Goal: Information Seeking & Learning: Learn about a topic

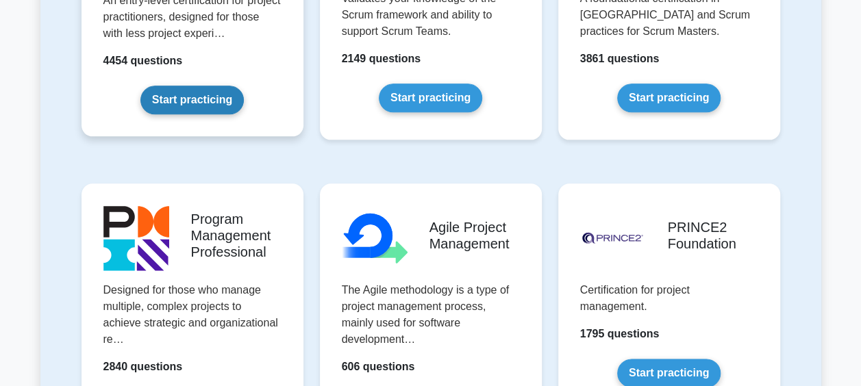
scroll to position [822, 0]
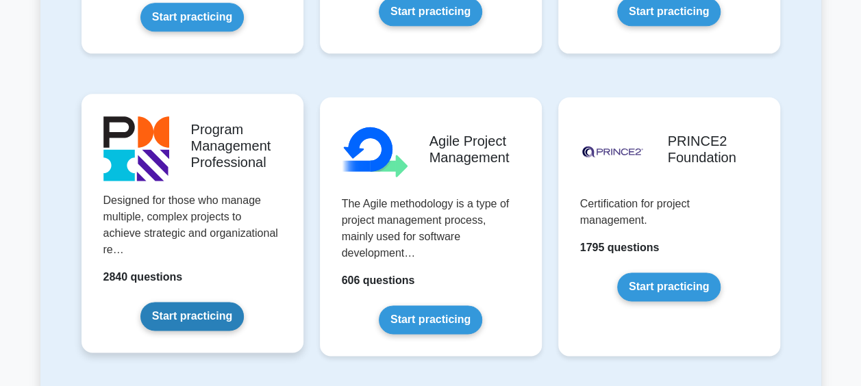
click at [216, 315] on link "Start practicing" at bounding box center [191, 316] width 103 height 29
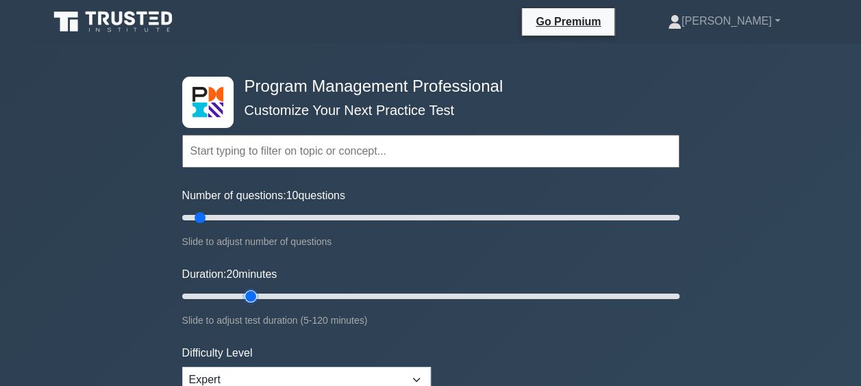
drag, startPoint x: 207, startPoint y: 290, endPoint x: 244, endPoint y: 290, distance: 37.0
type input "20"
click at [244, 290] on input "Duration: 20 minutes" at bounding box center [430, 296] width 497 height 16
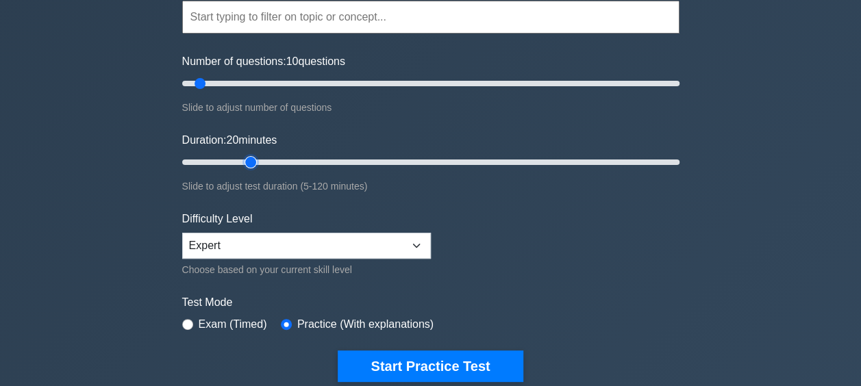
scroll to position [68, 0]
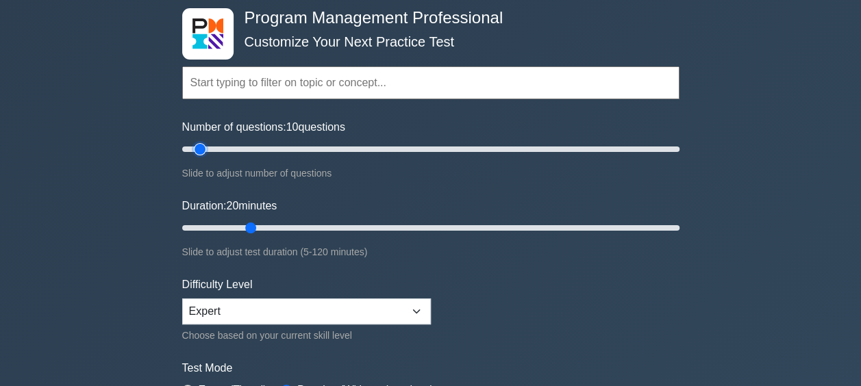
click at [195, 153] on input "Number of questions: 10 questions" at bounding box center [430, 149] width 497 height 16
drag, startPoint x: 197, startPoint y: 151, endPoint x: 190, endPoint y: 152, distance: 6.9
type input "5"
click at [190, 152] on input "Number of questions: 5 questions" at bounding box center [430, 149] width 497 height 16
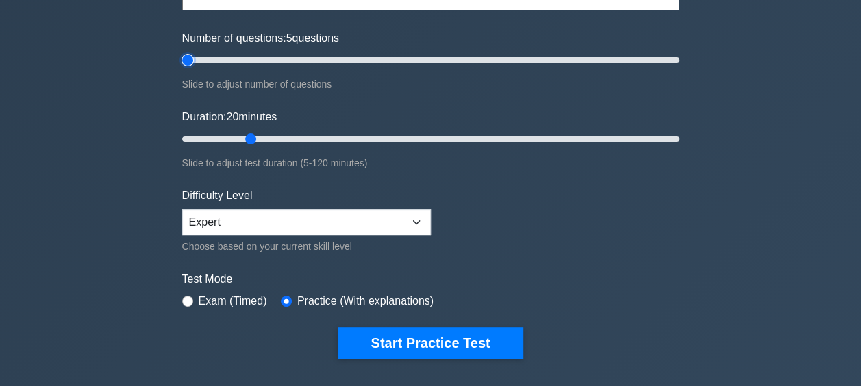
scroll to position [205, 0]
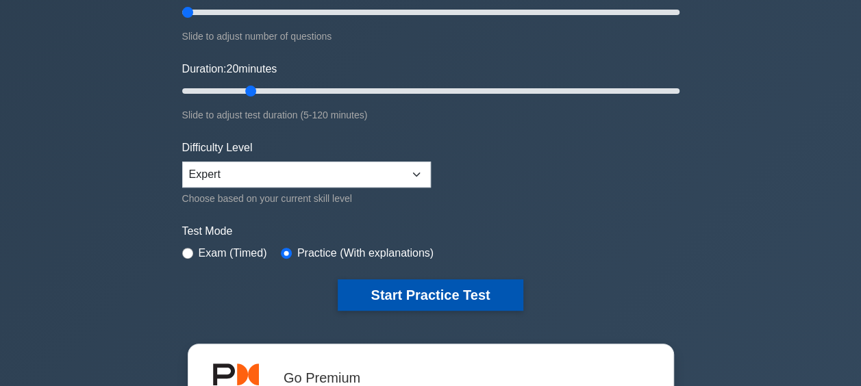
click at [487, 293] on button "Start Practice Test" at bounding box center [430, 294] width 185 height 31
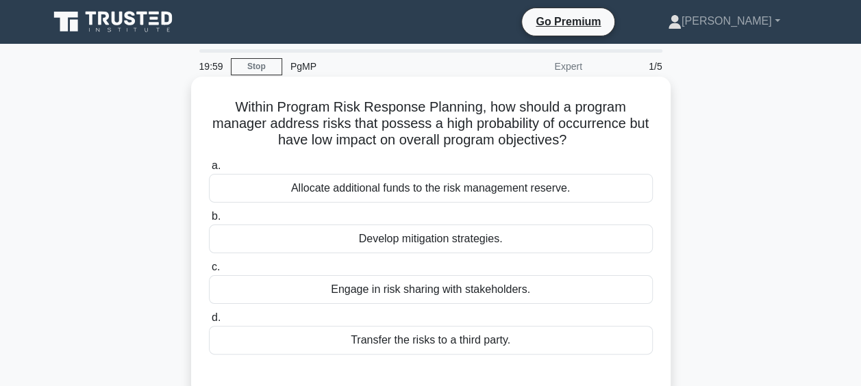
scroll to position [68, 0]
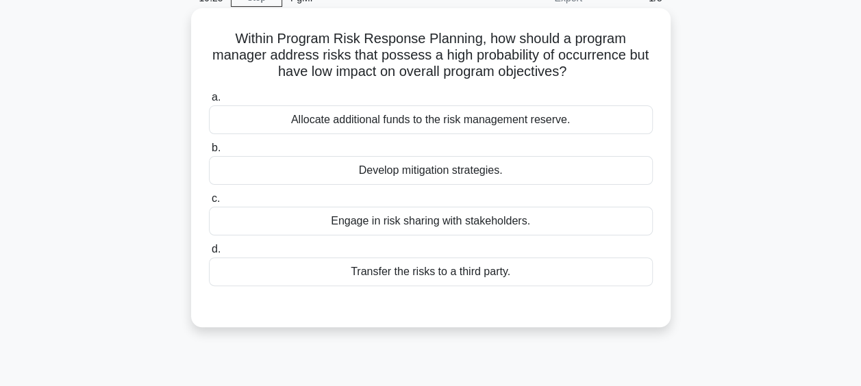
click at [496, 170] on div "Develop mitigation strategies." at bounding box center [431, 170] width 444 height 29
click at [209, 153] on input "b. Develop mitigation strategies." at bounding box center [209, 148] width 0 height 9
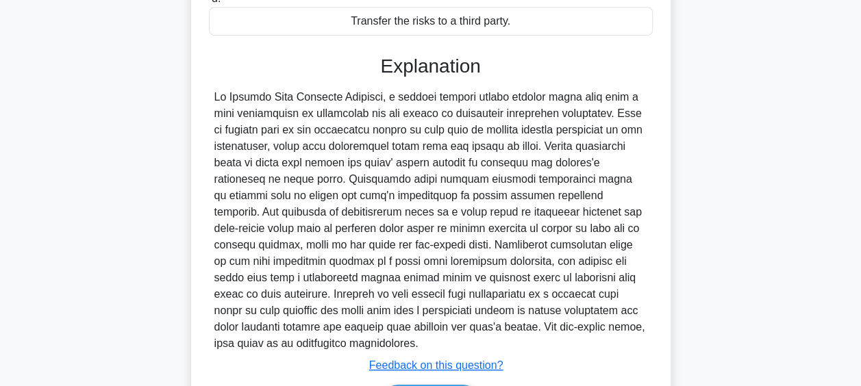
scroll to position [390, 0]
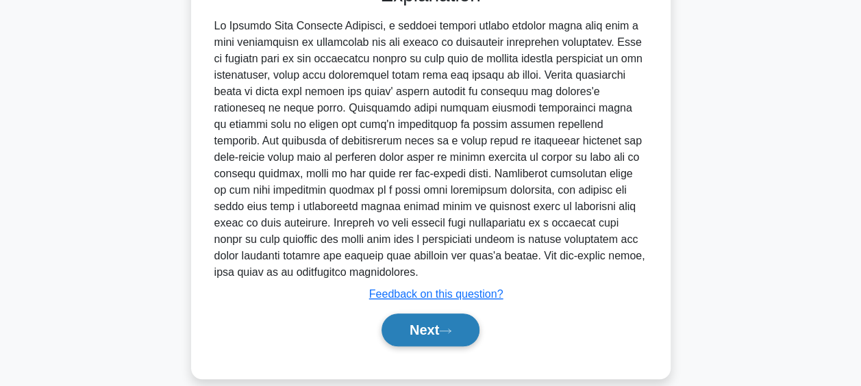
click at [457, 325] on button "Next" at bounding box center [430, 330] width 98 height 33
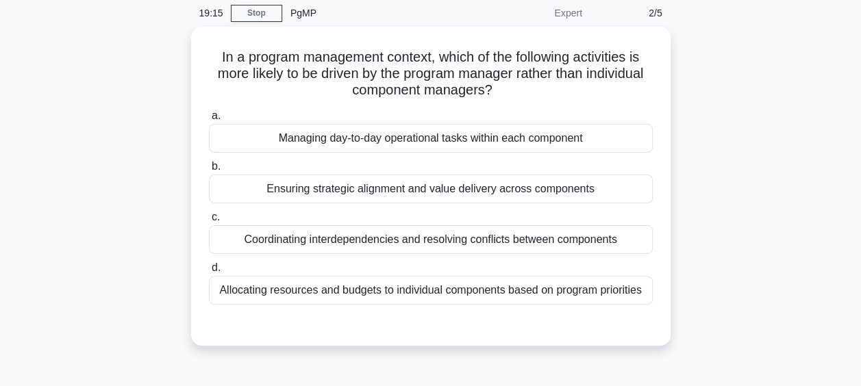
scroll to position [56, 0]
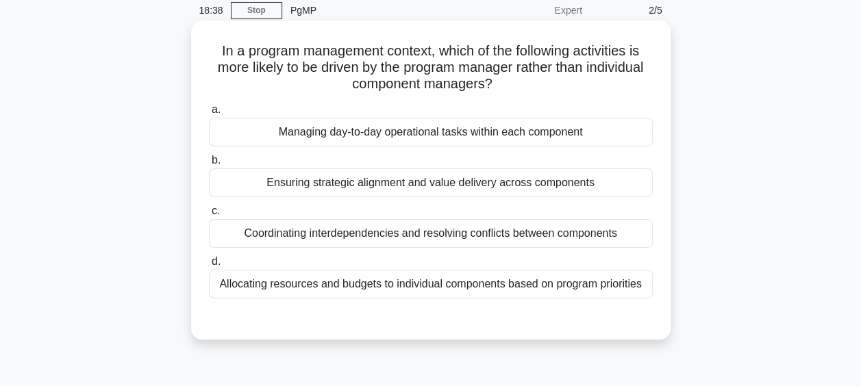
click at [340, 233] on div "Coordinating interdependencies and resolving conflicts between components" at bounding box center [431, 233] width 444 height 29
click at [209, 216] on input "c. Coordinating interdependencies and resolving conflicts between components" at bounding box center [209, 211] width 0 height 9
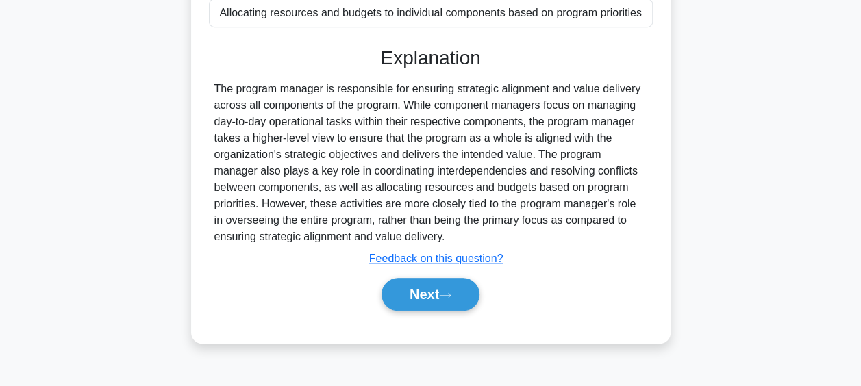
scroll to position [353, 0]
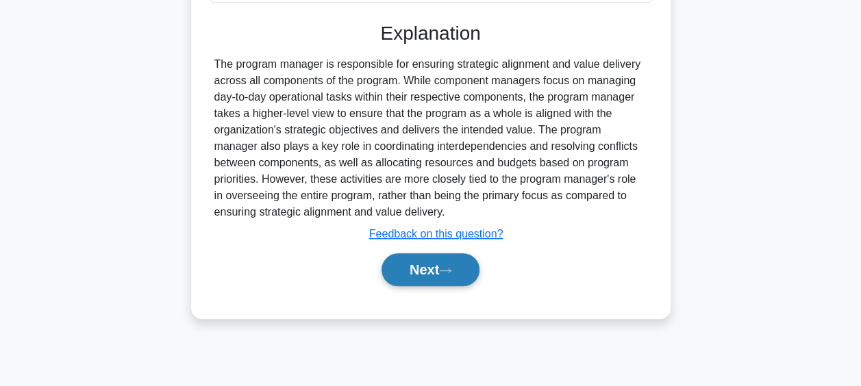
click at [460, 272] on button "Next" at bounding box center [430, 269] width 98 height 33
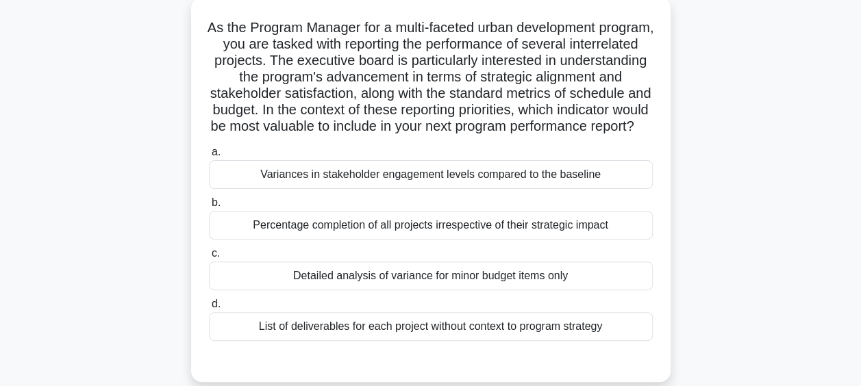
scroll to position [148, 0]
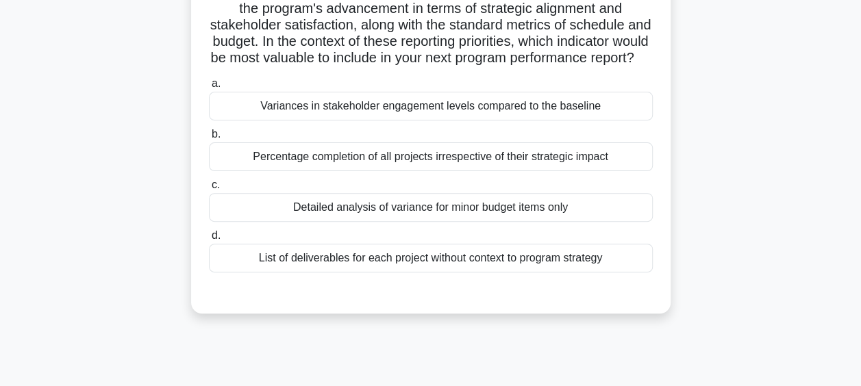
click at [396, 120] on div "Variances in stakeholder engagement levels compared to the baseline" at bounding box center [431, 106] width 444 height 29
click at [209, 88] on input "a. Variances in stakeholder engagement levels compared to the baseline" at bounding box center [209, 83] width 0 height 9
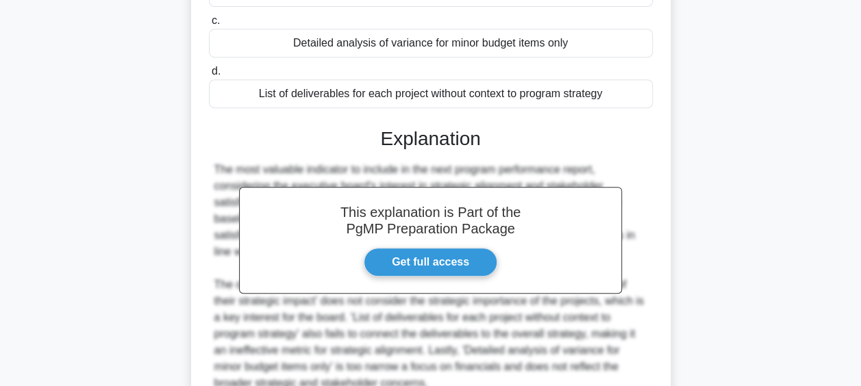
scroll to position [456, 0]
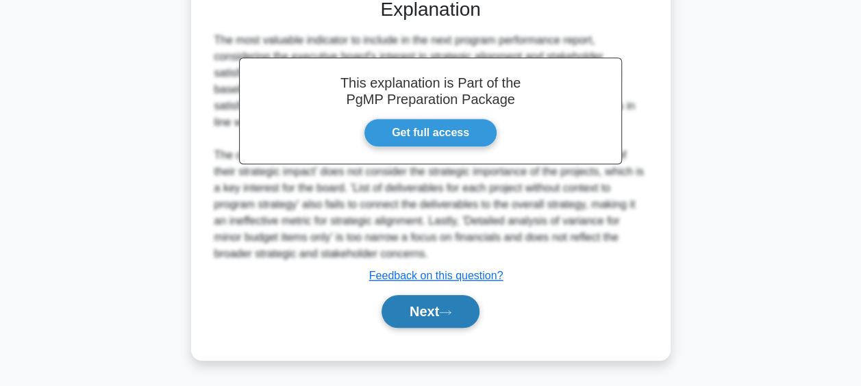
click at [431, 300] on button "Next" at bounding box center [430, 311] width 98 height 33
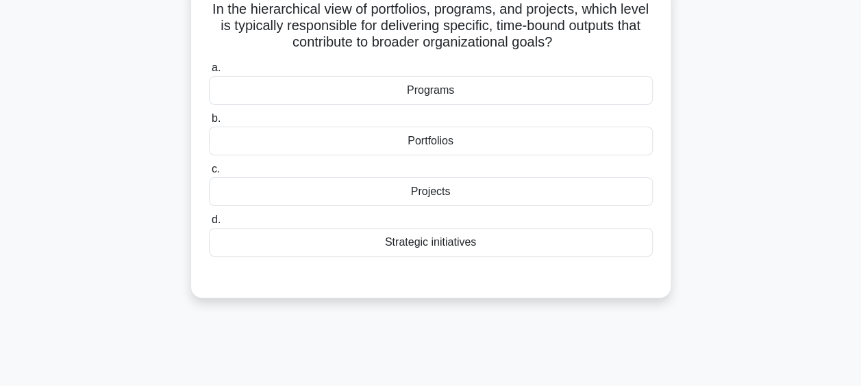
scroll to position [79, 0]
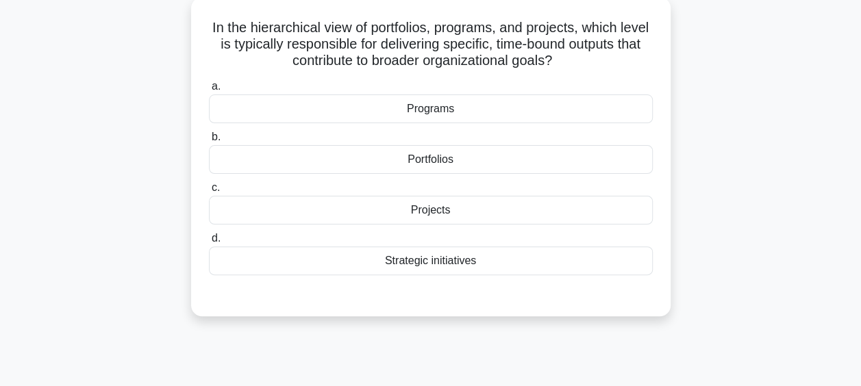
click at [468, 211] on div "Projects" at bounding box center [431, 210] width 444 height 29
click at [209, 192] on input "c. Projects" at bounding box center [209, 187] width 0 height 9
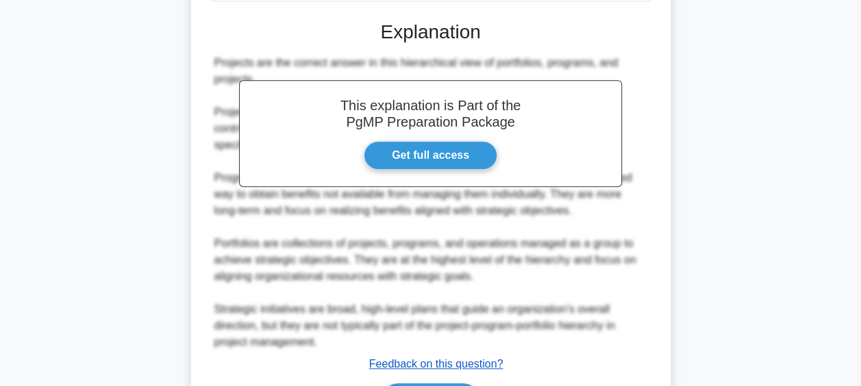
scroll to position [440, 0]
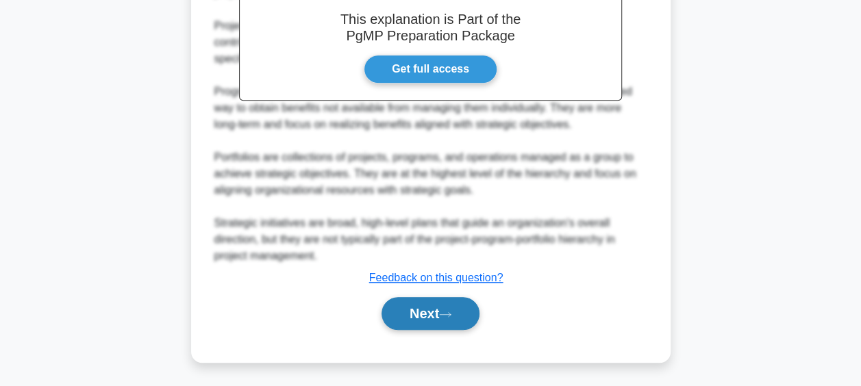
click at [436, 311] on button "Next" at bounding box center [430, 313] width 98 height 33
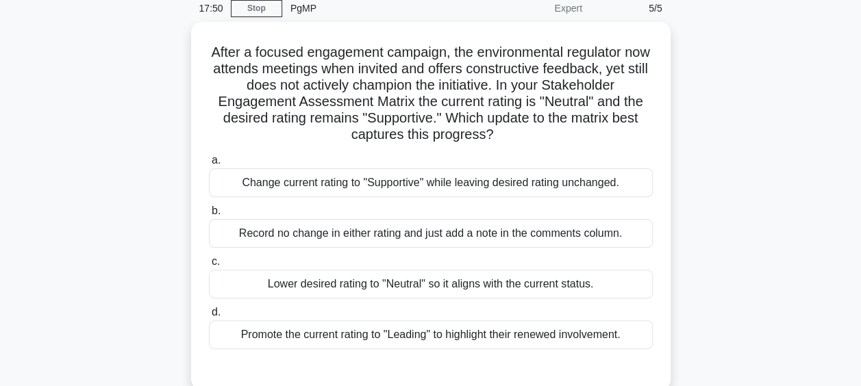
scroll to position [79, 0]
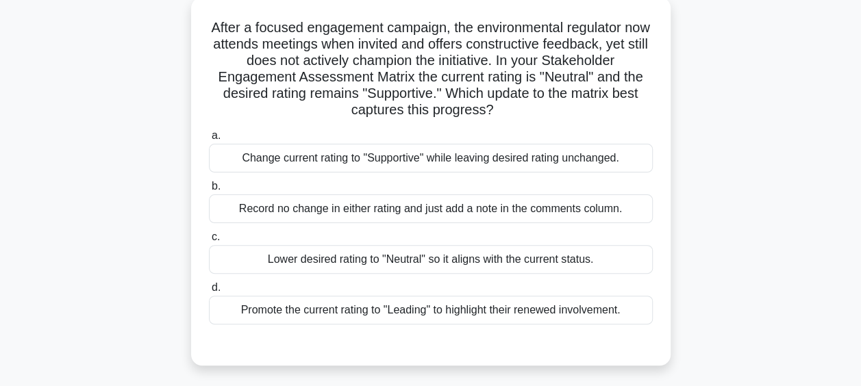
click at [382, 158] on div "Change current rating to "Supportive" while leaving desired rating unchanged." at bounding box center [431, 158] width 444 height 29
click at [209, 140] on input "a. Change current rating to "Supportive" while leaving desired rating unchanged." at bounding box center [209, 135] width 0 height 9
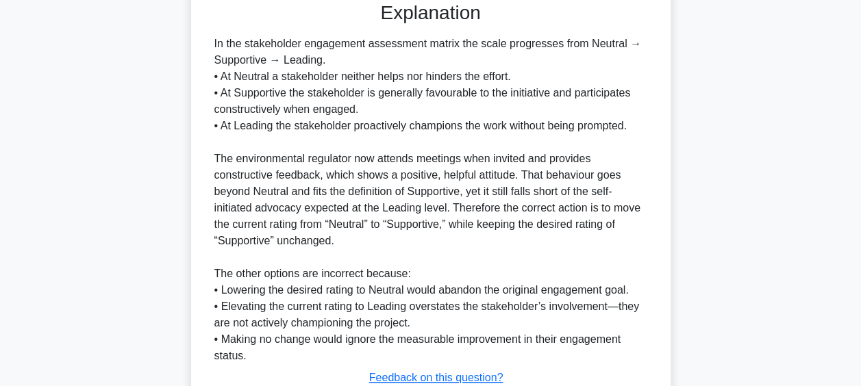
scroll to position [522, 0]
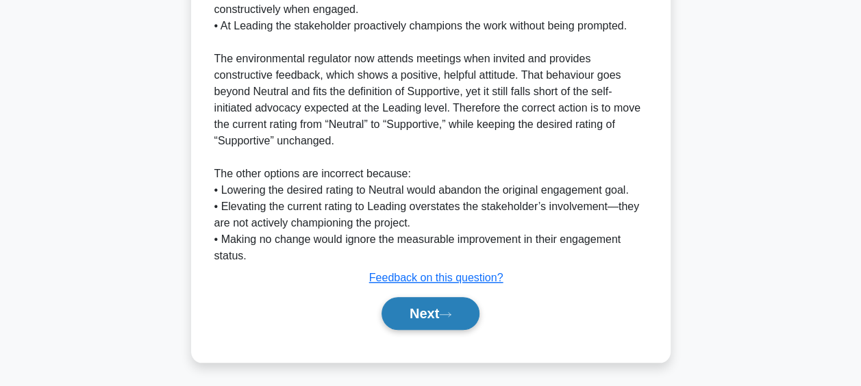
click at [438, 317] on button "Next" at bounding box center [430, 313] width 98 height 33
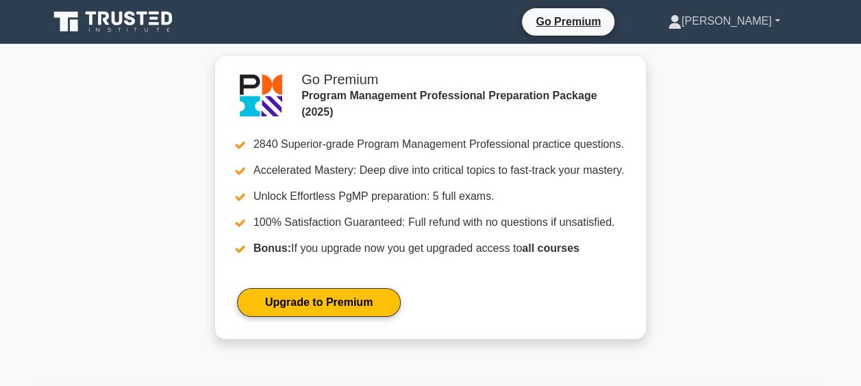
click at [754, 29] on link "[PERSON_NAME]" at bounding box center [724, 21] width 178 height 27
click at [728, 49] on link "Profile" at bounding box center [689, 53] width 108 height 22
